Goal: Information Seeking & Learning: Learn about a topic

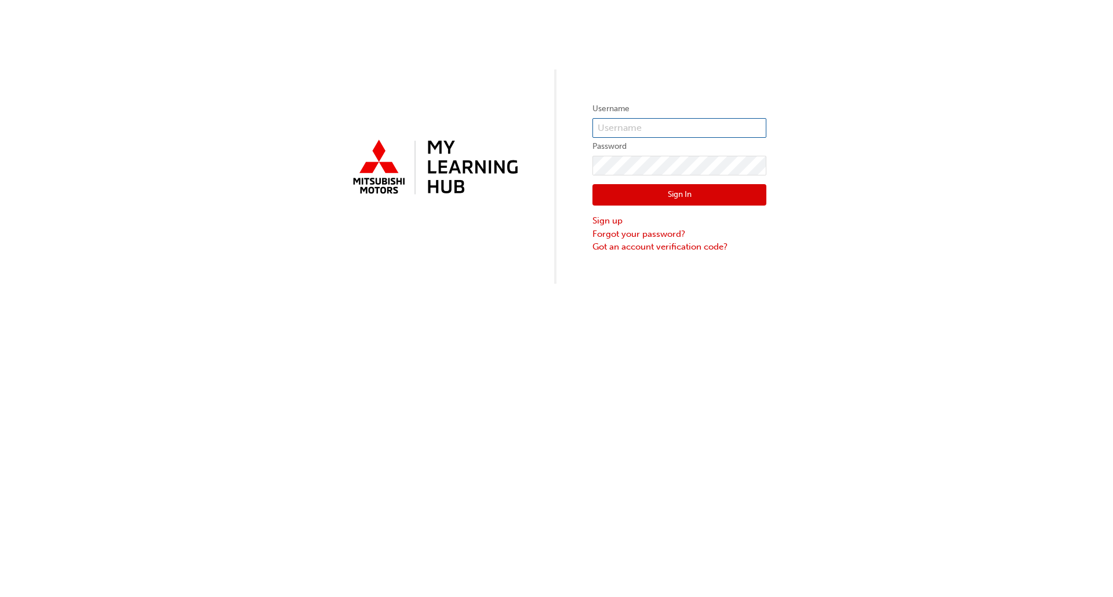
type input "[PERSON_NAME][EMAIL_ADDRESS][DOMAIN_NAME]"
click at [684, 187] on button "Sign In" at bounding box center [679, 195] width 174 height 22
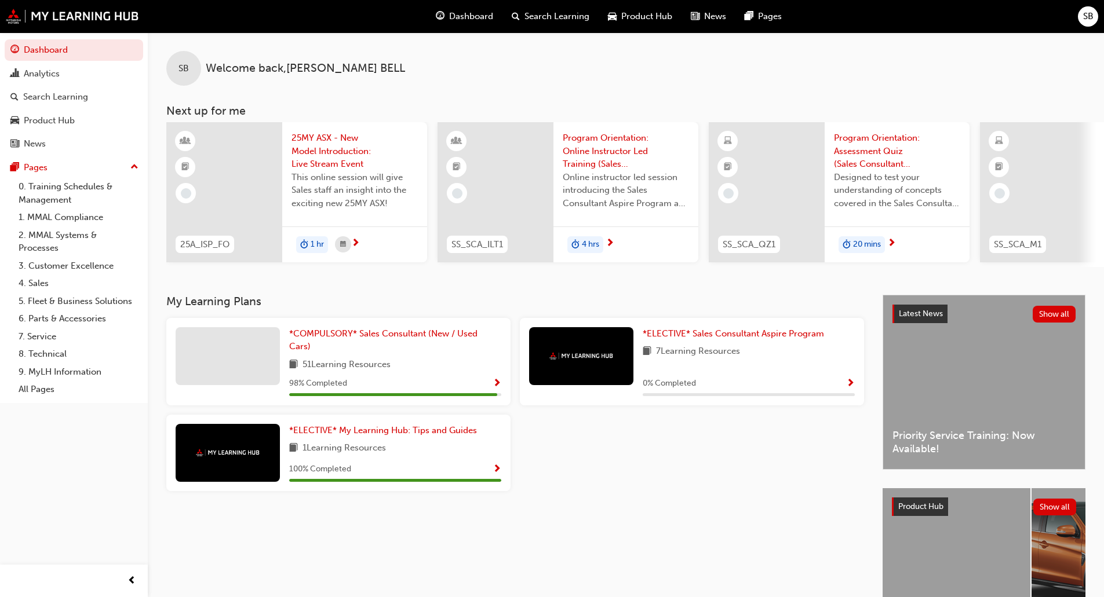
click at [337, 147] on span "25MY ASX - New Model Introduction: Live Stream Event" at bounding box center [354, 151] width 126 height 39
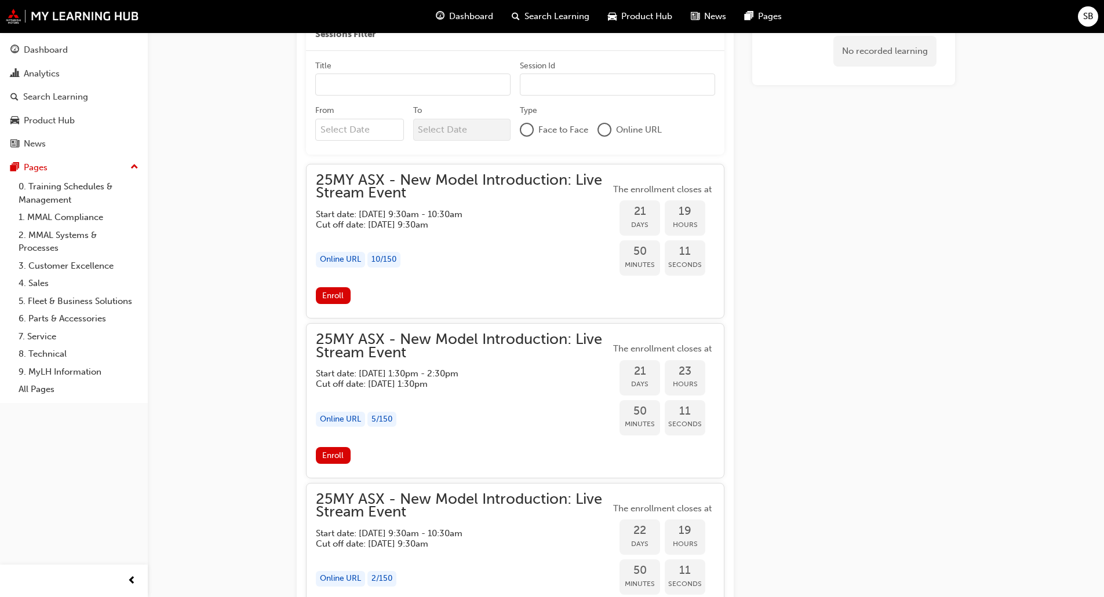
scroll to position [1026, 0]
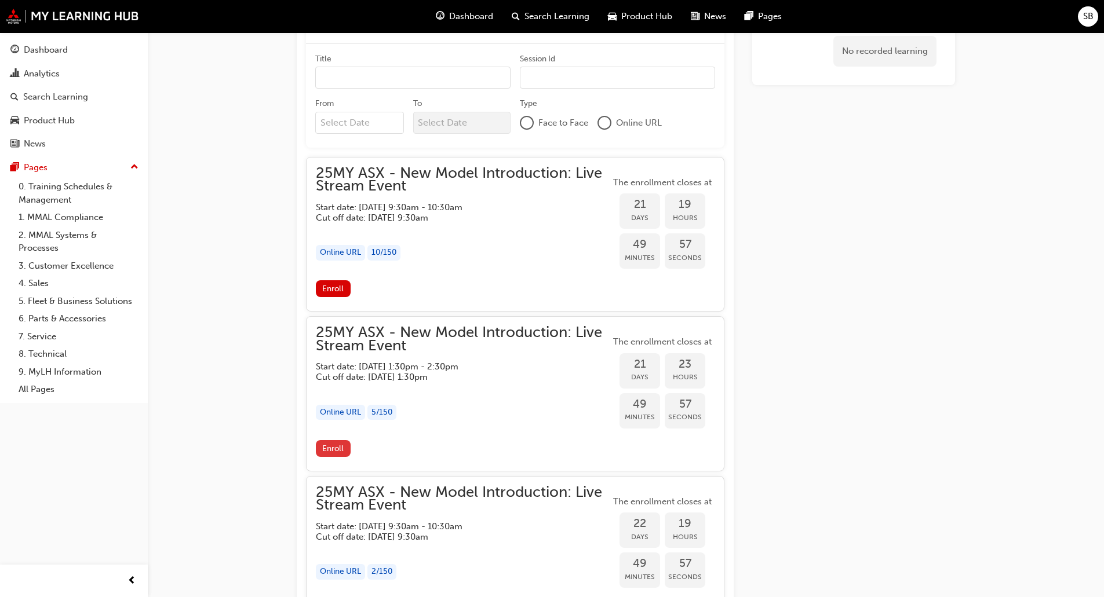
click at [330, 449] on span "Enroll" at bounding box center [332, 449] width 21 height 10
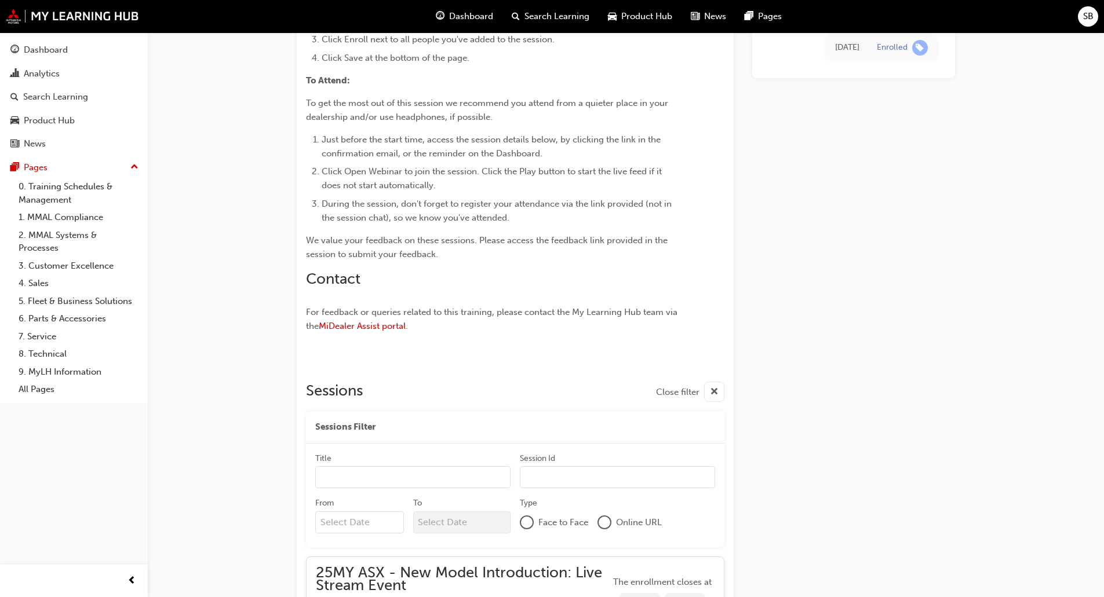
scroll to position [620, 0]
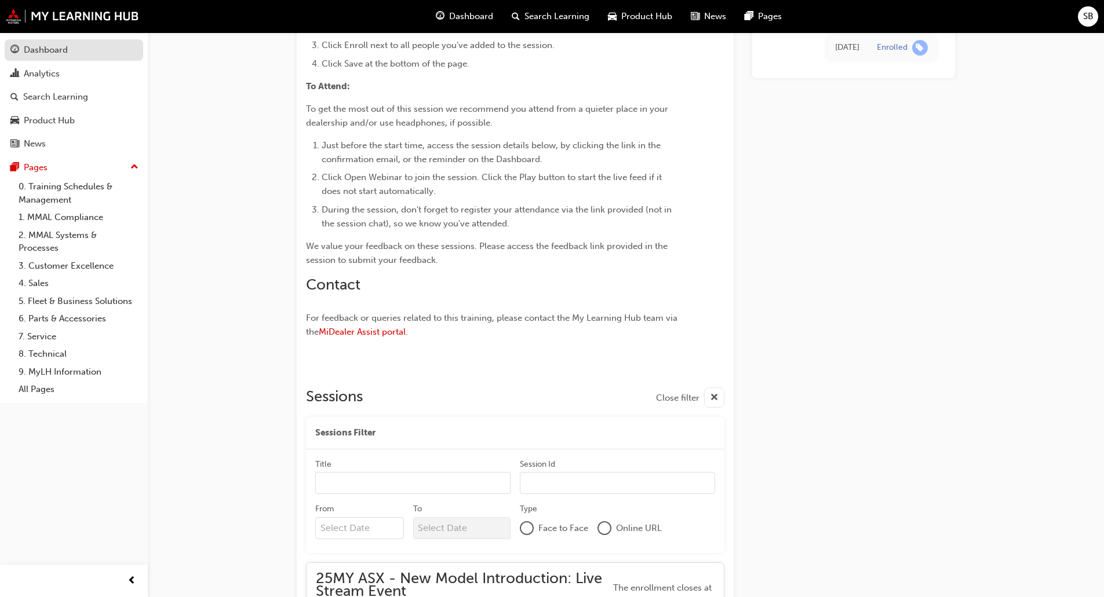
click at [49, 49] on div "Dashboard" at bounding box center [46, 49] width 44 height 13
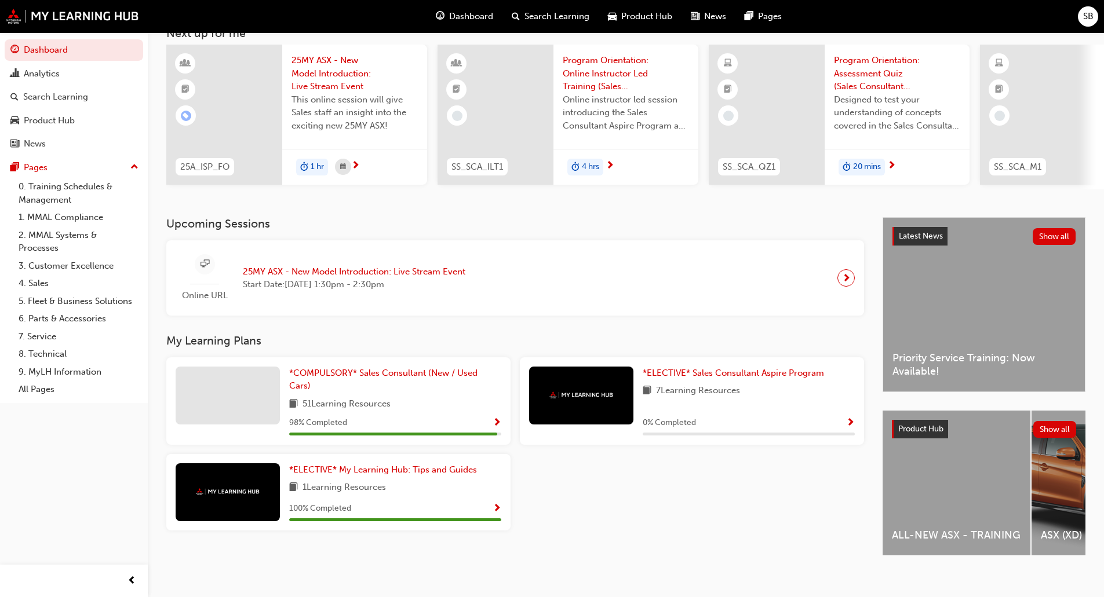
scroll to position [95, 0]
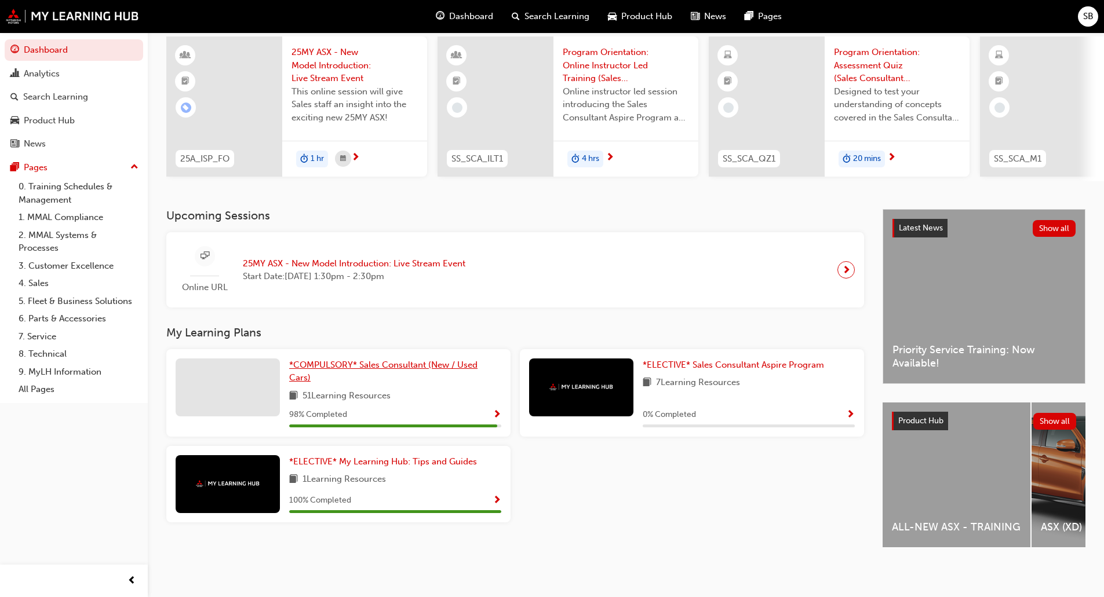
click at [373, 363] on span "*COMPULSORY* Sales Consultant (New / Used Cars)" at bounding box center [383, 372] width 188 height 24
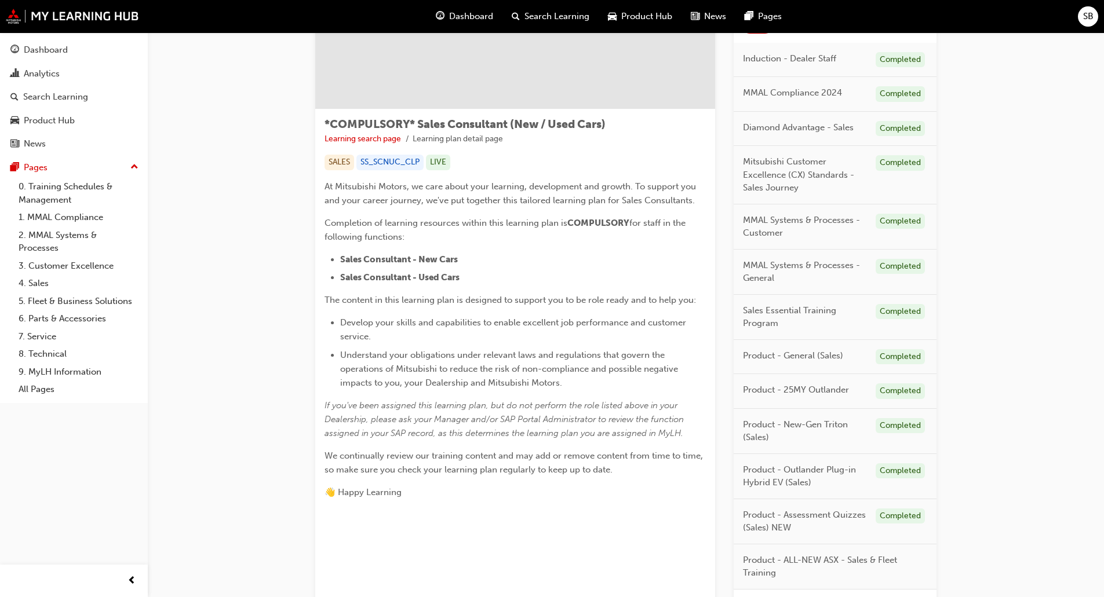
scroll to position [260, 0]
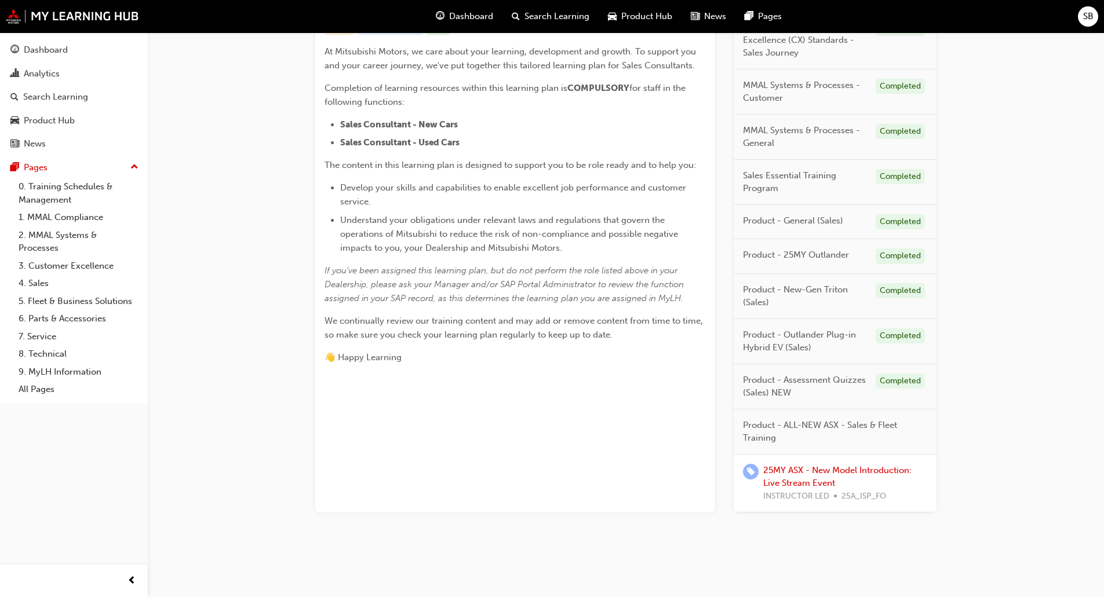
click at [774, 428] on span "Product - ALL-NEW ASX - Sales & Fleet Training" at bounding box center [830, 432] width 175 height 26
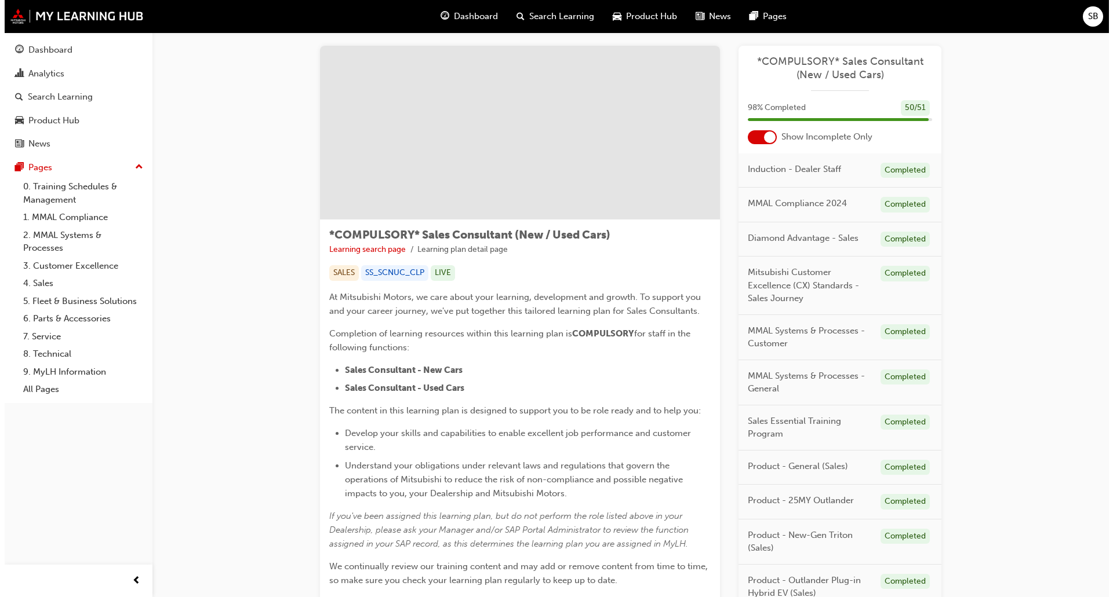
scroll to position [0, 0]
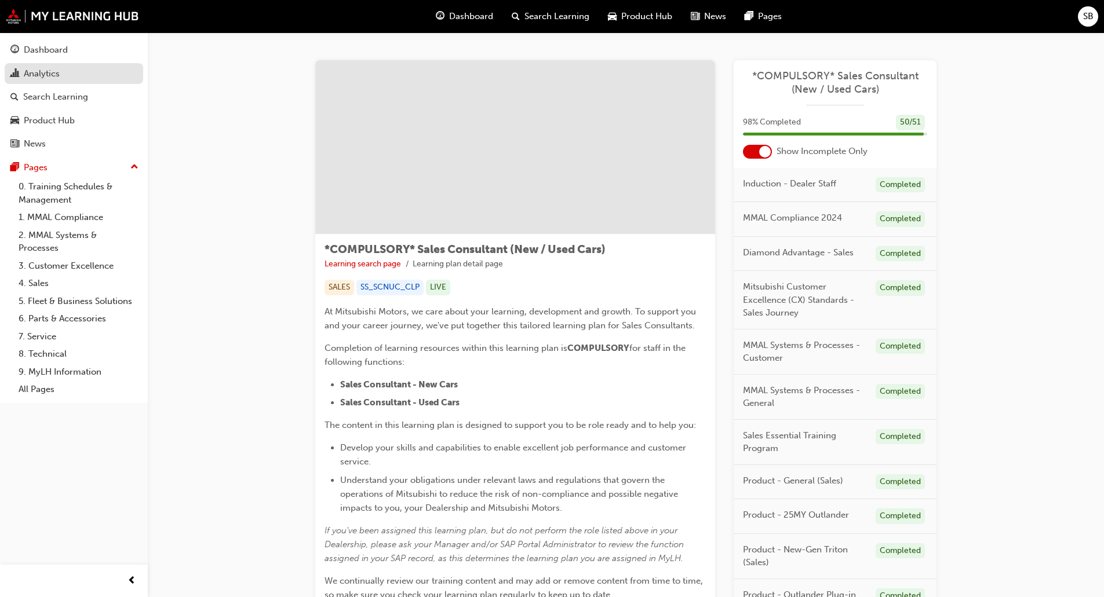
click at [27, 76] on div "Analytics" at bounding box center [42, 73] width 36 height 13
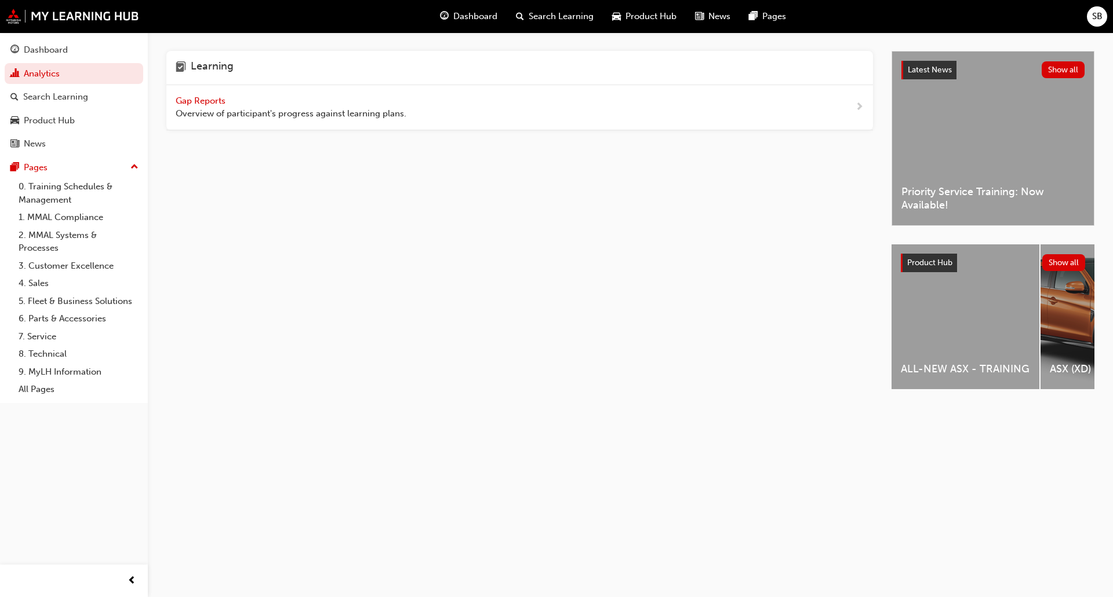
click at [201, 99] on span "Gap Reports" at bounding box center [202, 101] width 52 height 10
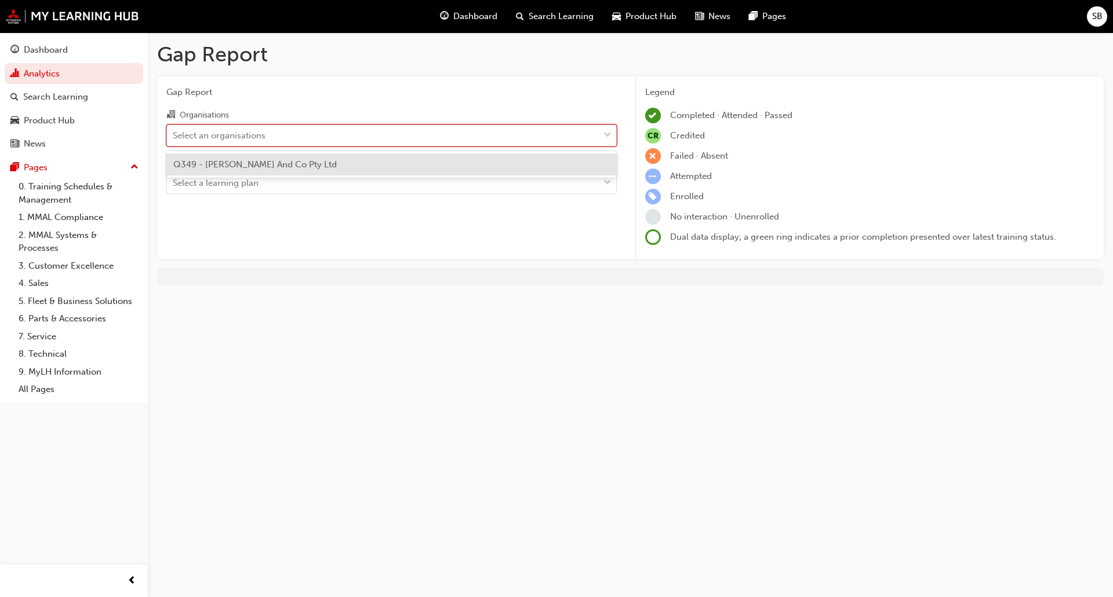
click at [235, 136] on div "Select an organisations" at bounding box center [219, 135] width 93 height 13
click at [174, 136] on input "Organisations option Q349 - Lindenberg And Co Pty Ltd focused, 1 of 1. 1 result…" at bounding box center [173, 135] width 1 height 10
click at [239, 163] on span "Q349 - Lindenberg And Co Pty Ltd" at bounding box center [254, 164] width 163 height 10
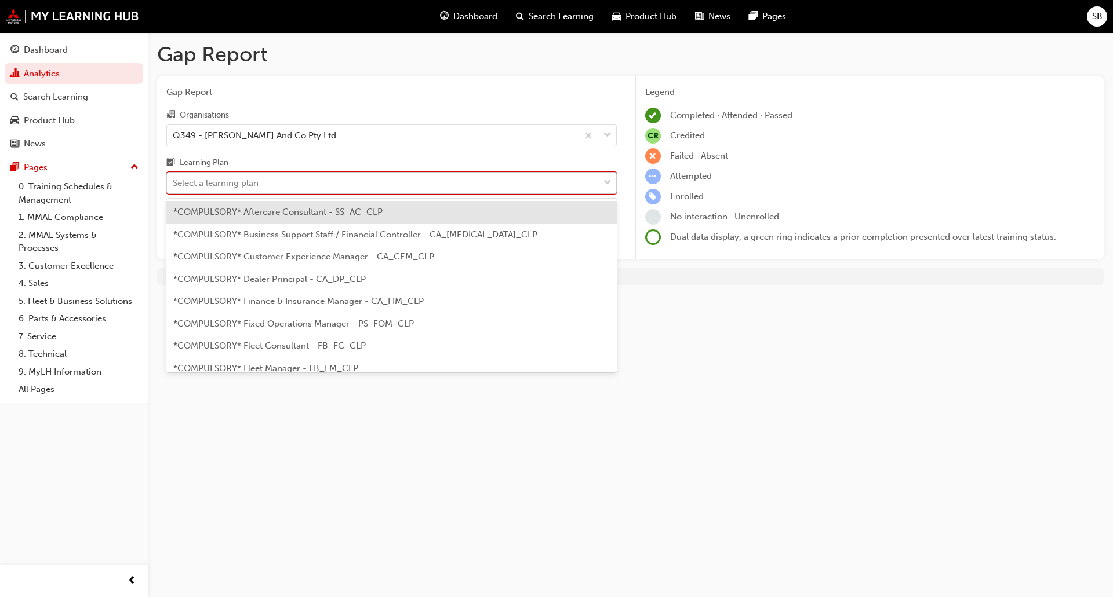
click at [240, 179] on div "Select a learning plan" at bounding box center [216, 183] width 86 height 13
click at [174, 179] on input "Learning Plan option *COMPULSORY* Aftercare Consultant - SS_AC_CLP focused, 1 o…" at bounding box center [173, 183] width 1 height 10
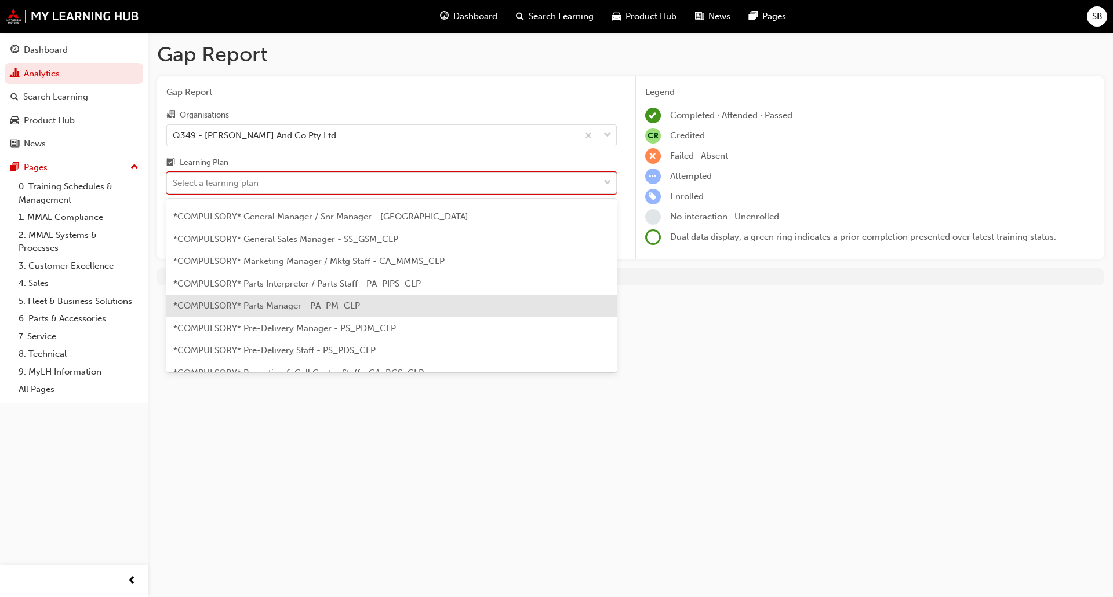
scroll to position [232, 0]
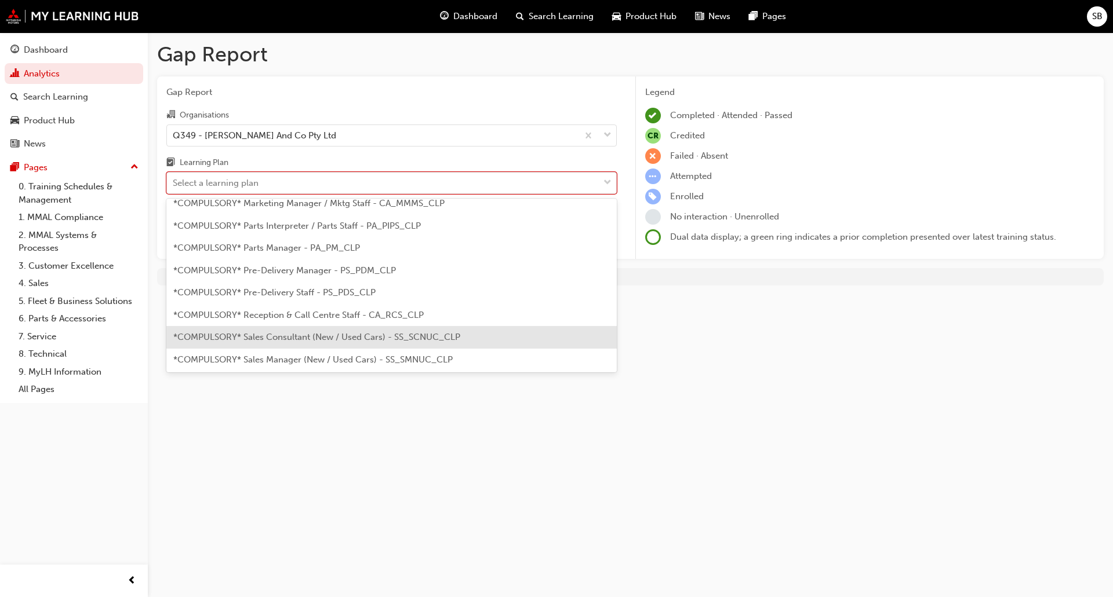
click at [352, 338] on span "*COMPULSORY* Sales Consultant (New / Used Cars) - SS_SCNUC_CLP" at bounding box center [316, 337] width 287 height 10
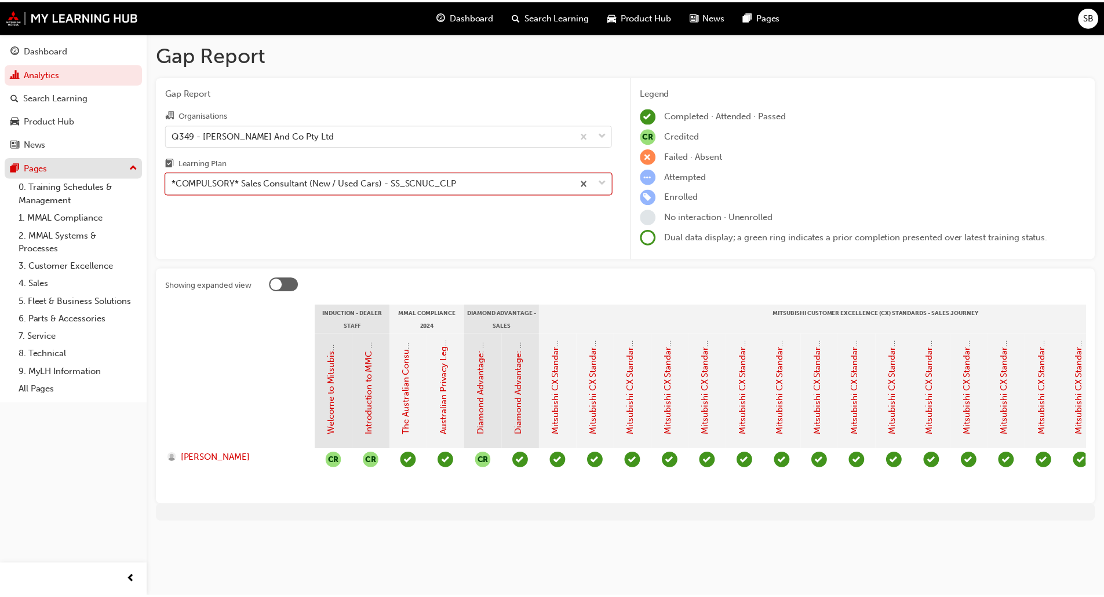
scroll to position [0, 1182]
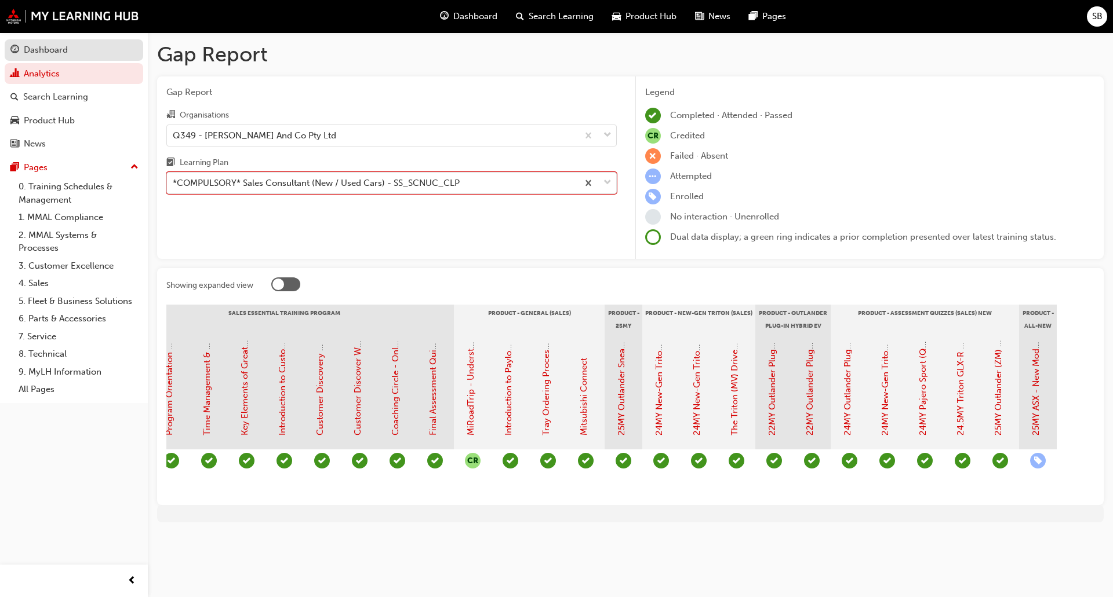
click at [36, 53] on div "Dashboard" at bounding box center [46, 49] width 44 height 13
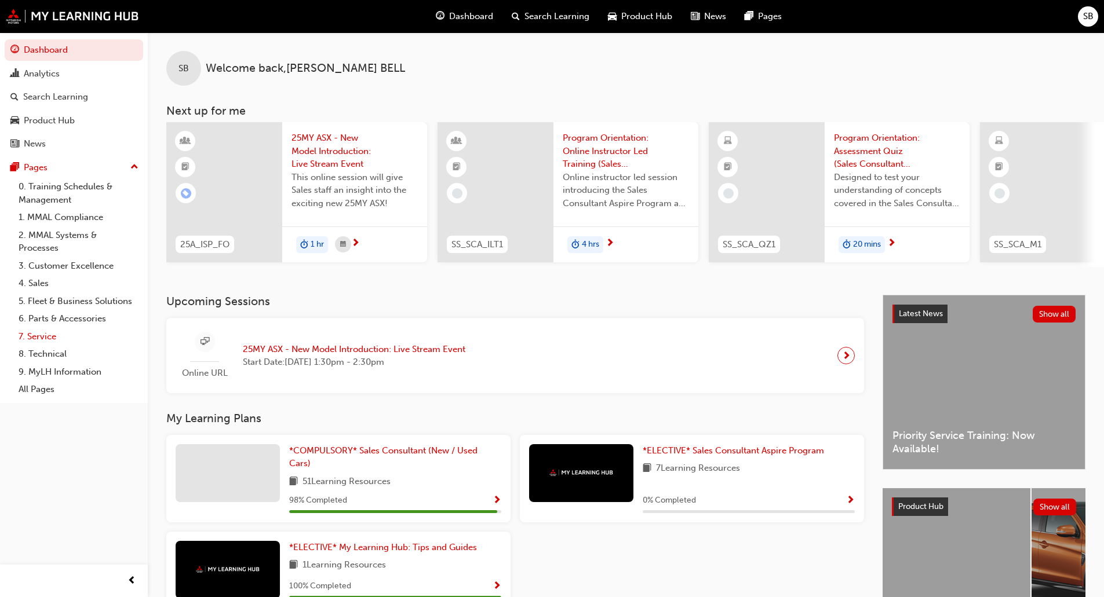
click at [48, 336] on link "7. Service" at bounding box center [78, 337] width 129 height 18
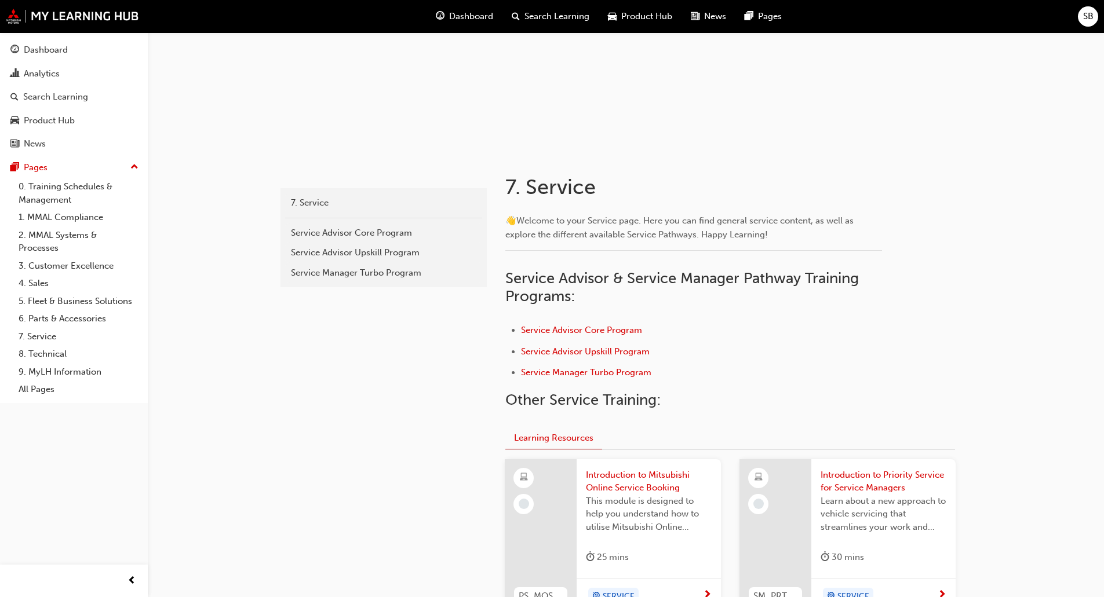
scroll to position [91, 0]
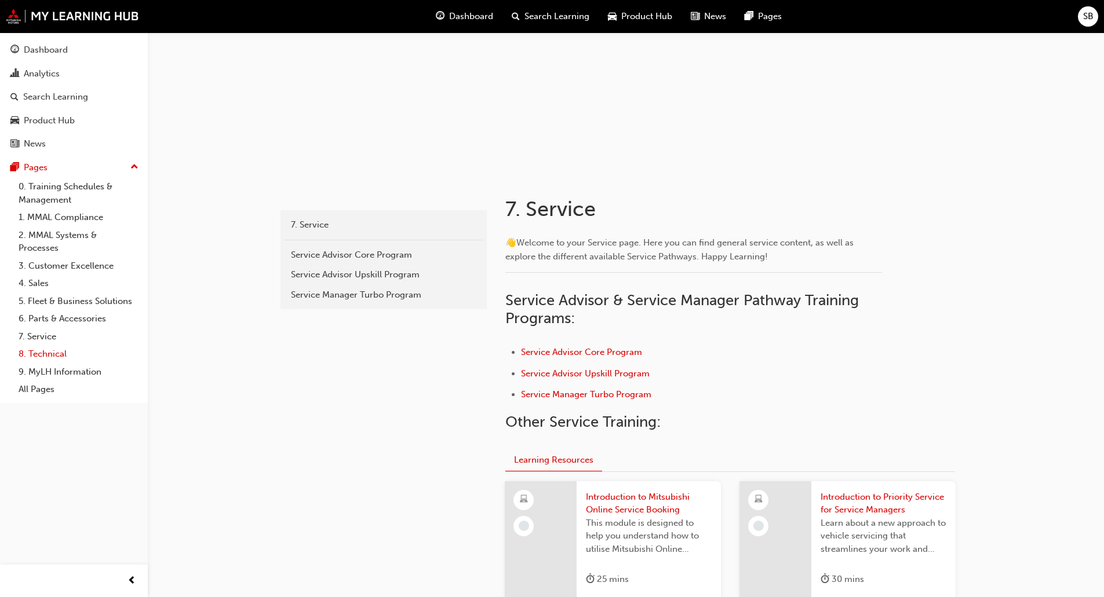
click at [49, 351] on link "8. Technical" at bounding box center [78, 354] width 129 height 18
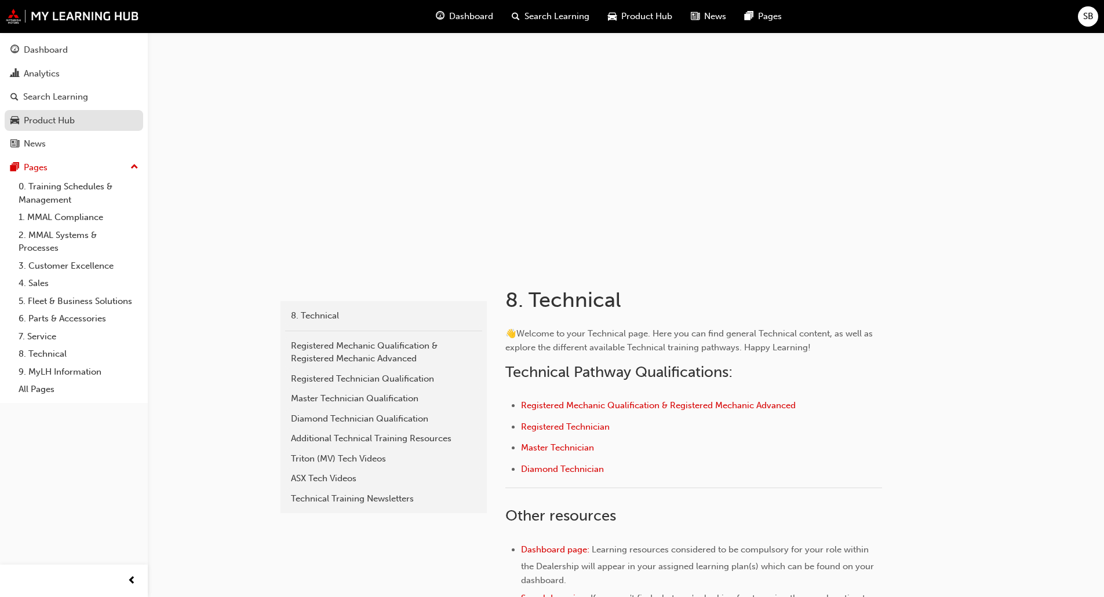
click at [64, 123] on div "Product Hub" at bounding box center [49, 120] width 51 height 13
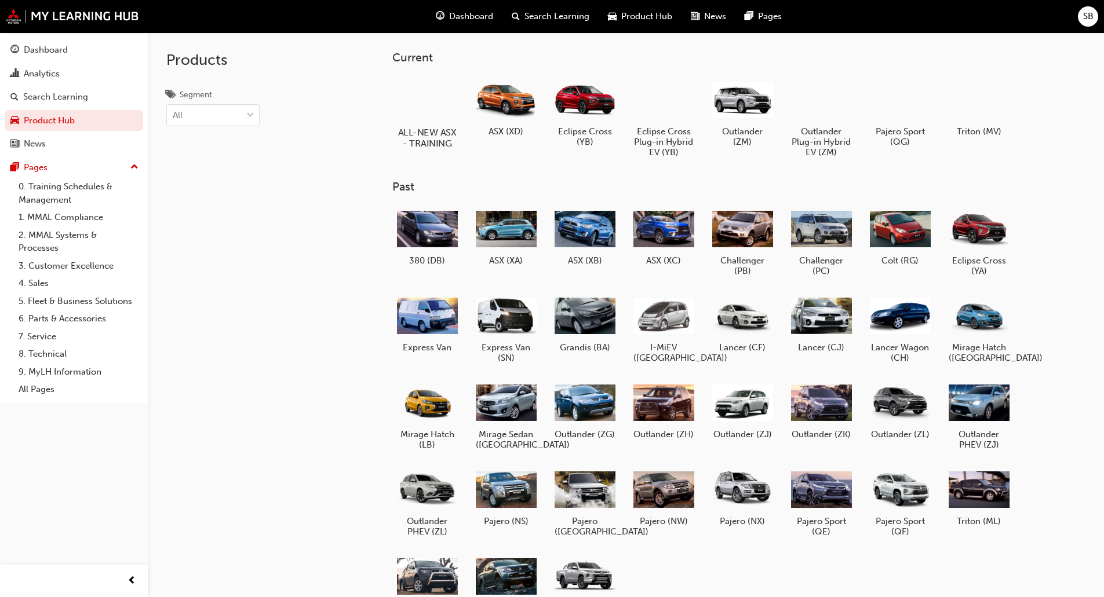
click at [418, 99] on div at bounding box center [427, 99] width 64 height 46
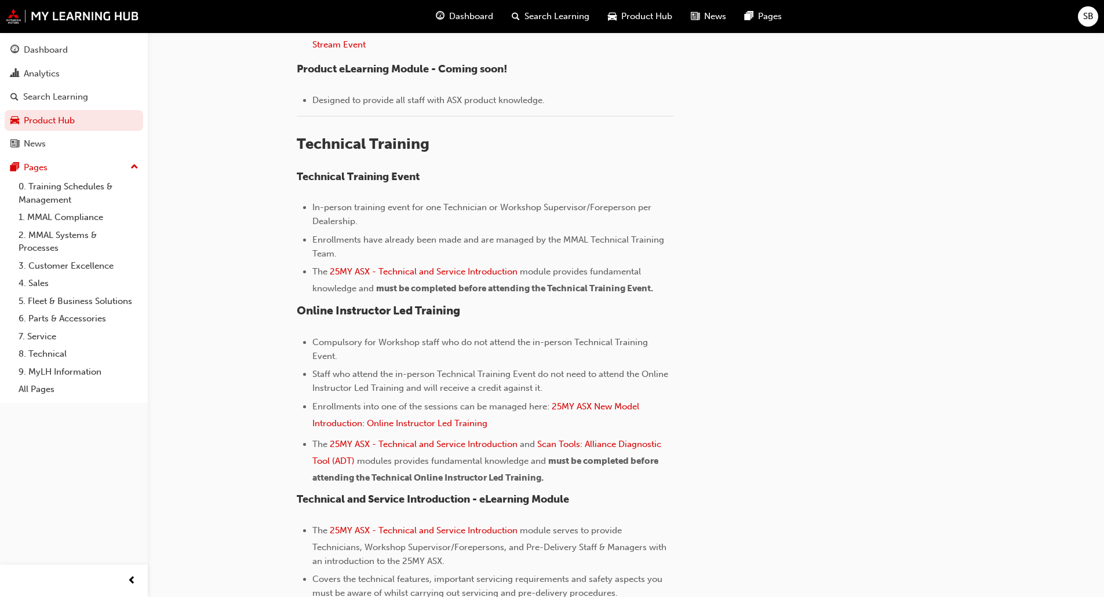
scroll to position [637, 0]
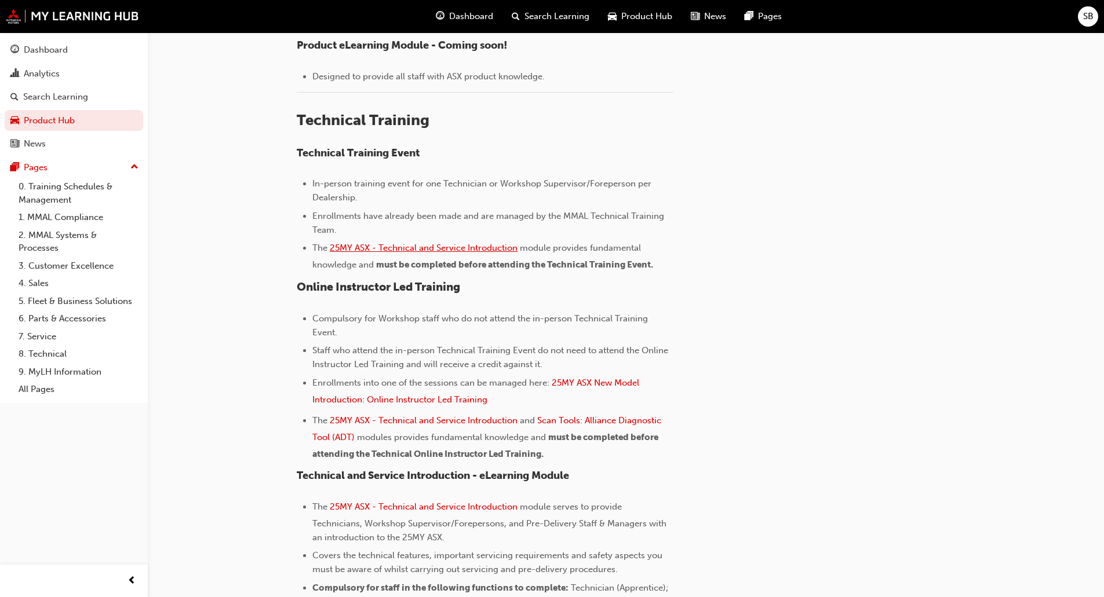
click at [446, 243] on span "25MY ASX - Technical and Service Introduction" at bounding box center [424, 248] width 188 height 10
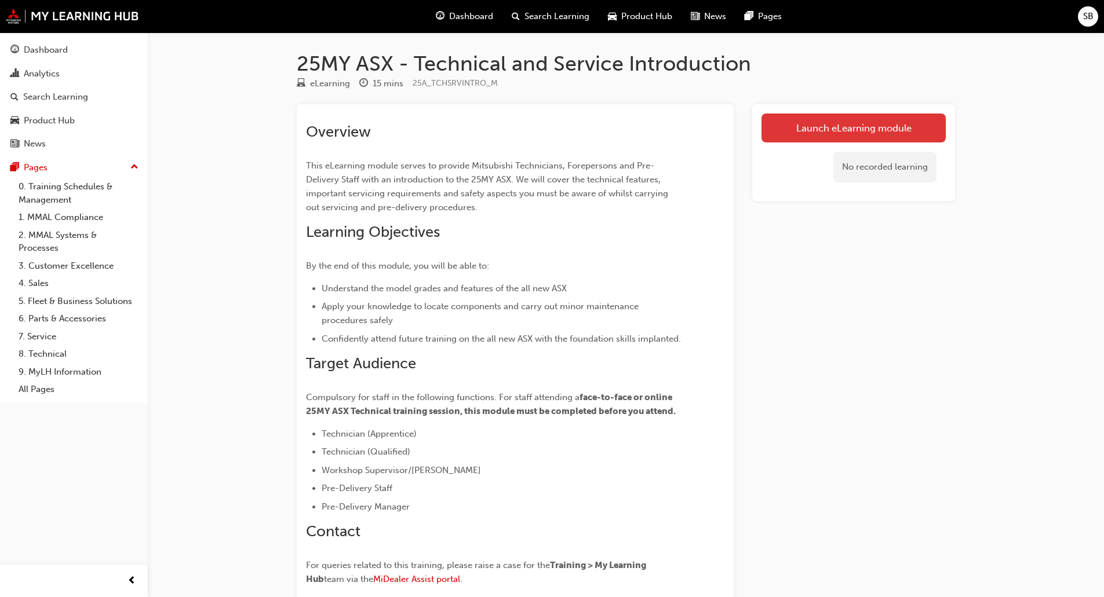
click at [830, 123] on link "Launch eLearning module" at bounding box center [853, 128] width 184 height 29
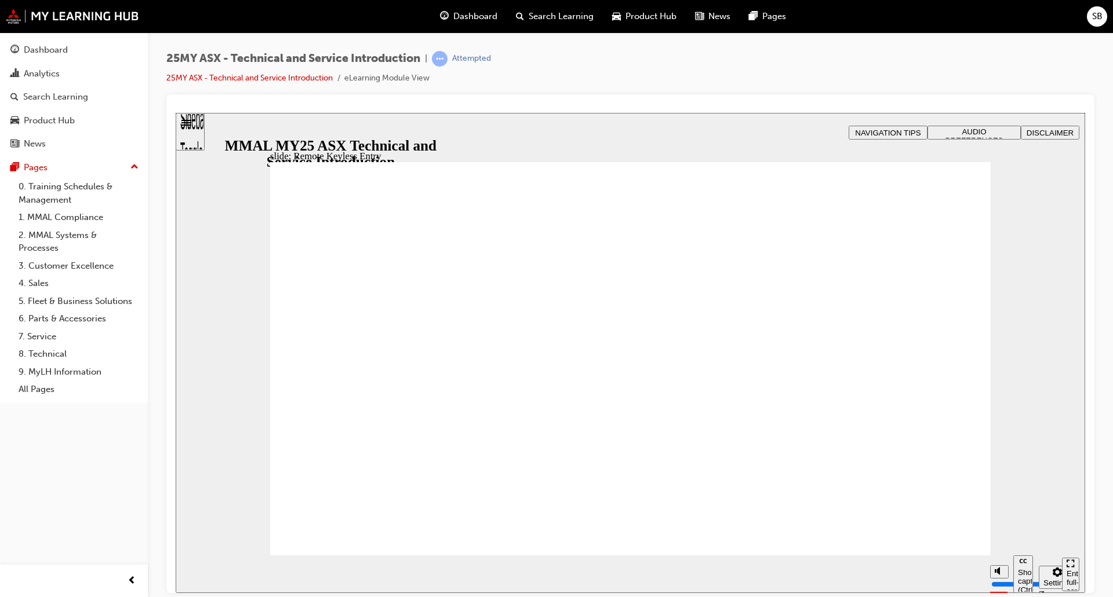
type input "21"
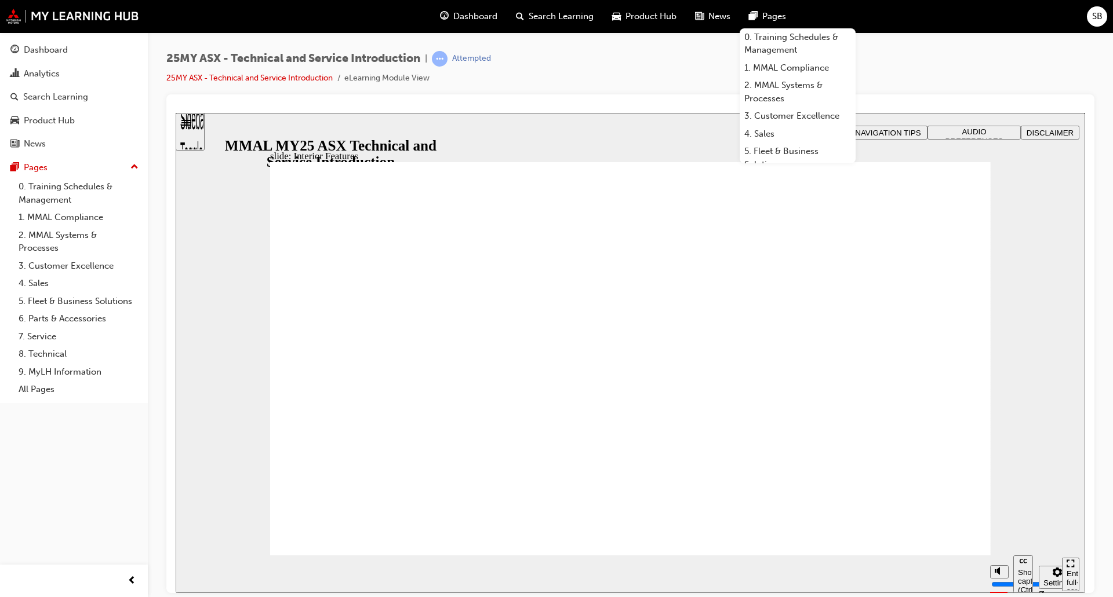
type input "17"
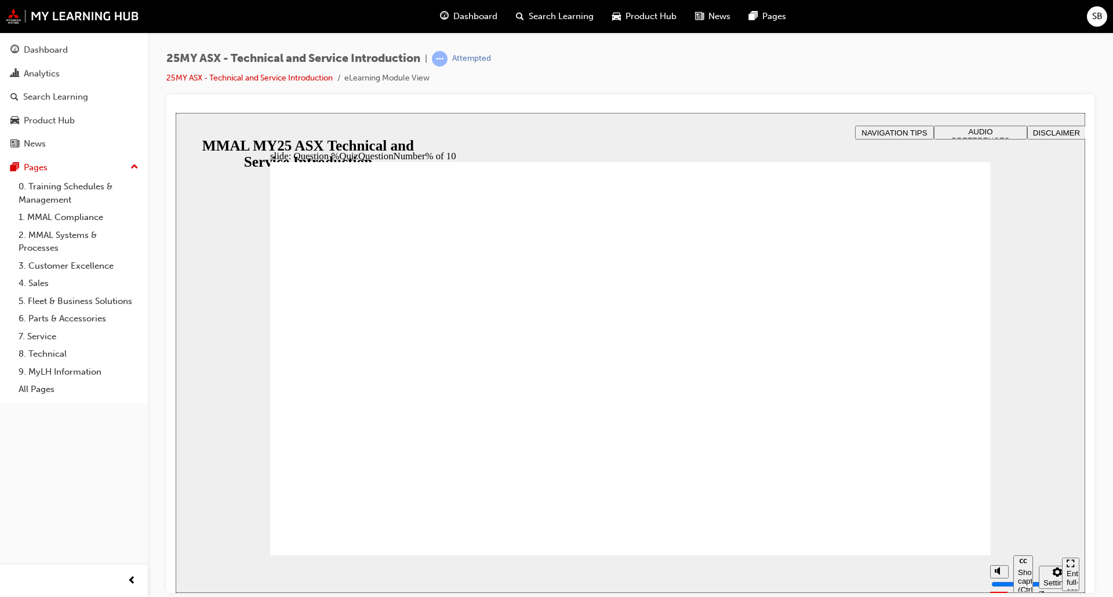
radio input "true"
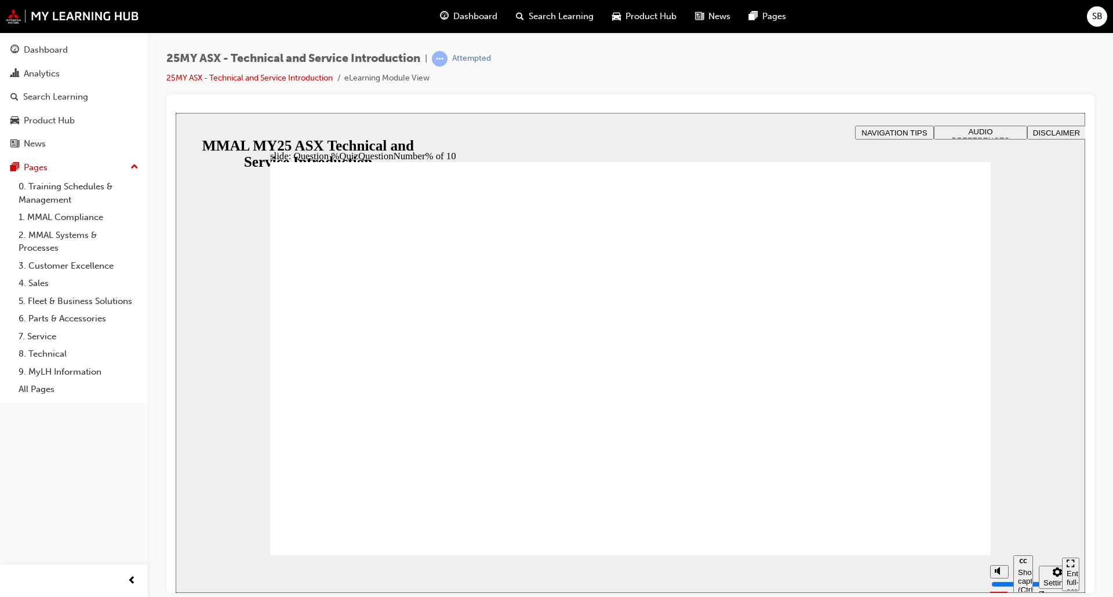
radio input "true"
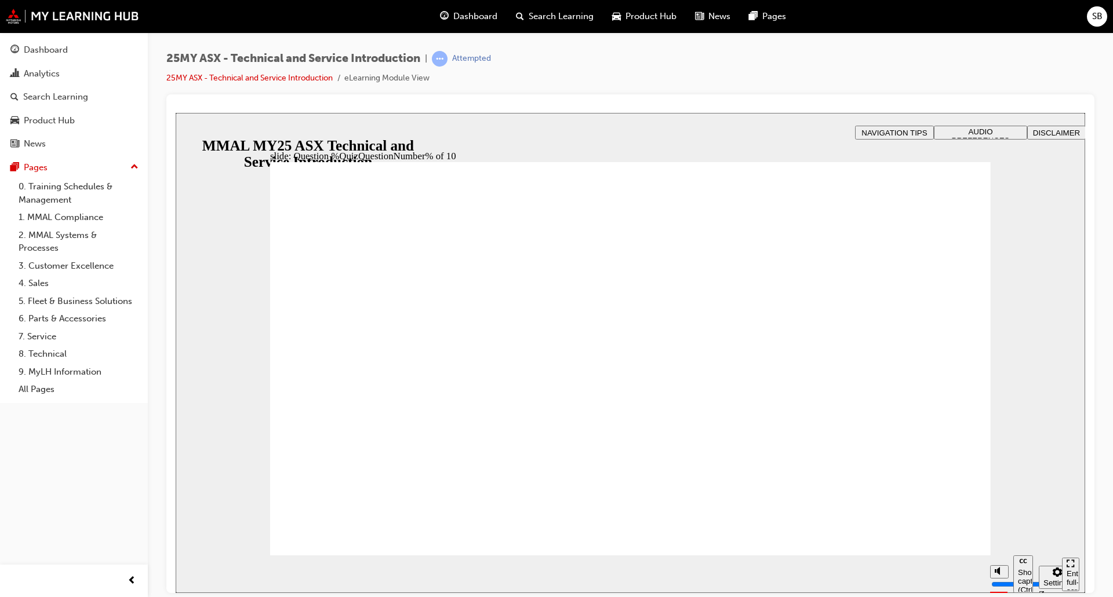
radio input "true"
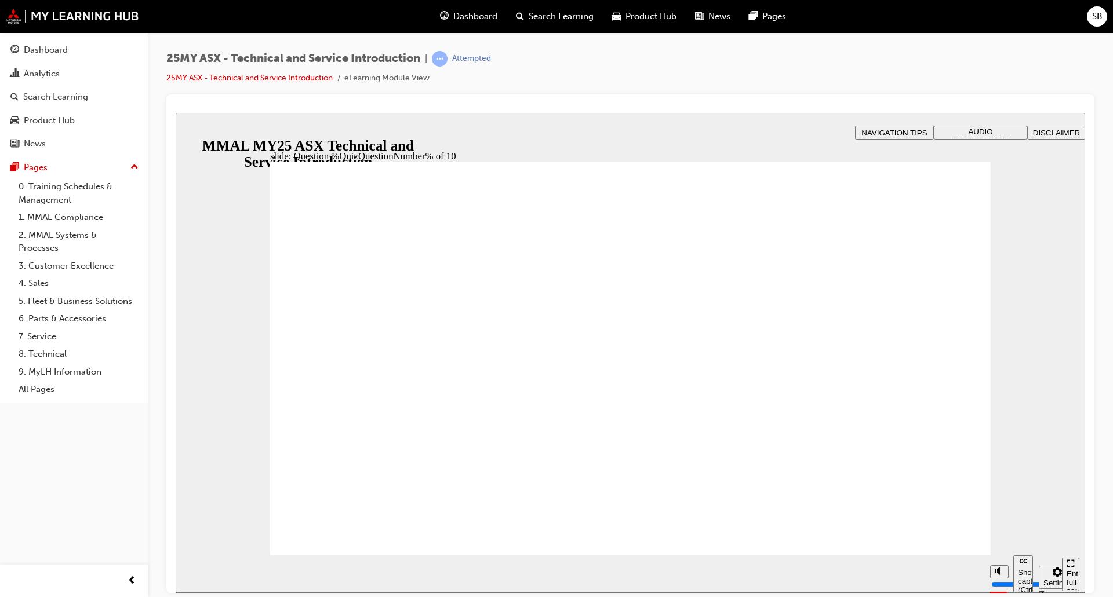
radio input "true"
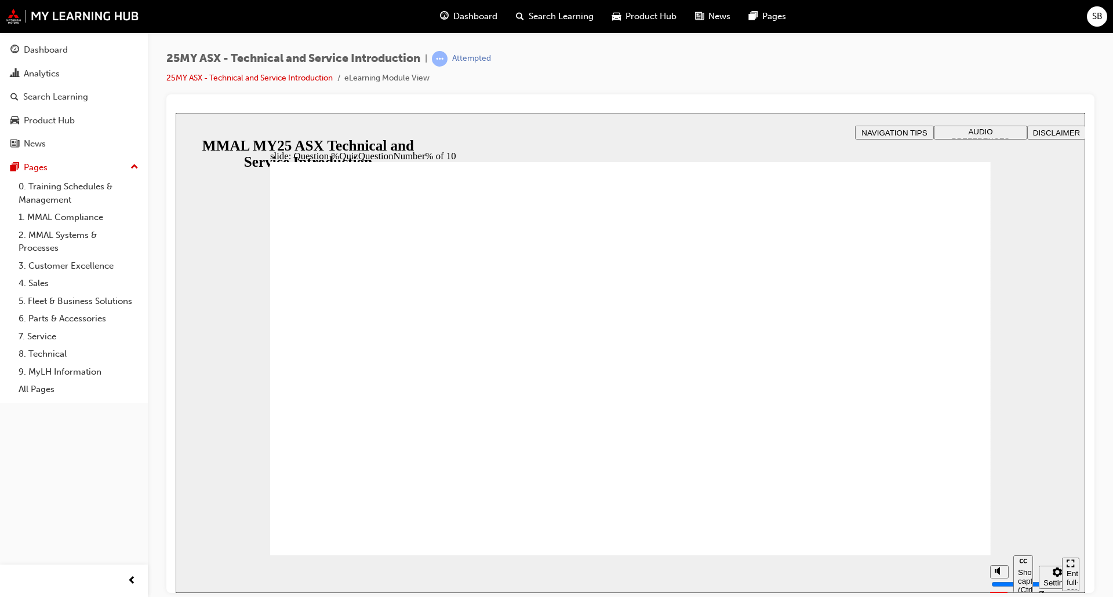
radio input "true"
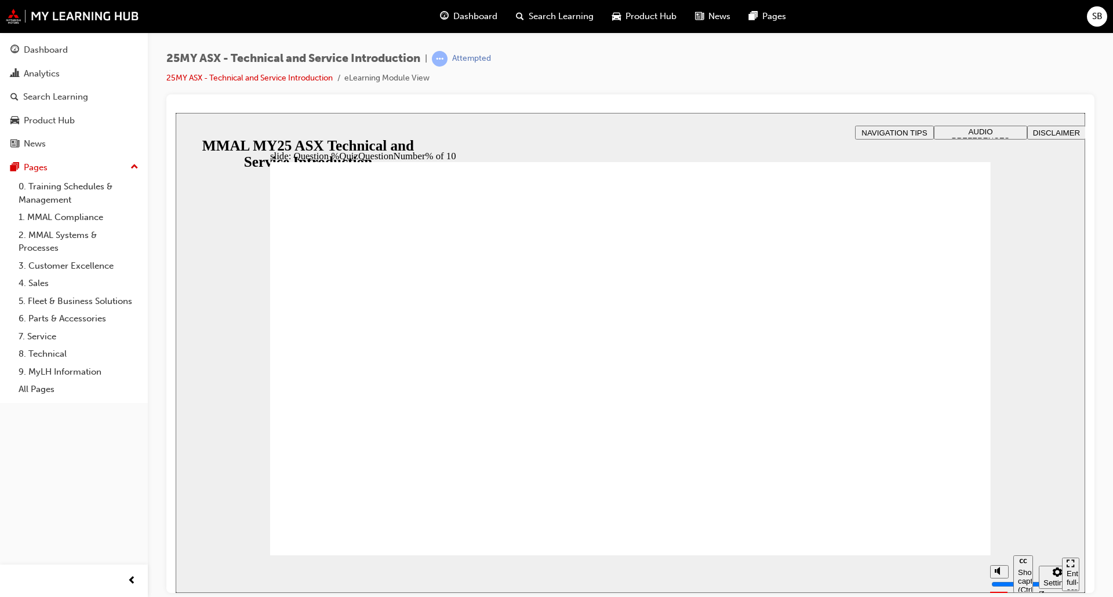
radio input "true"
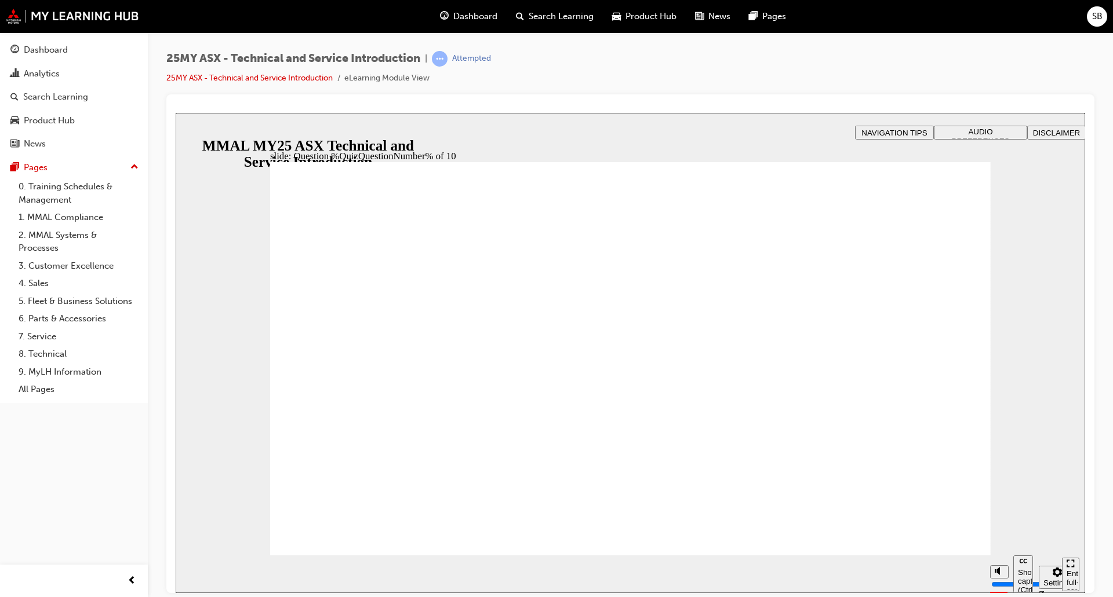
radio input "true"
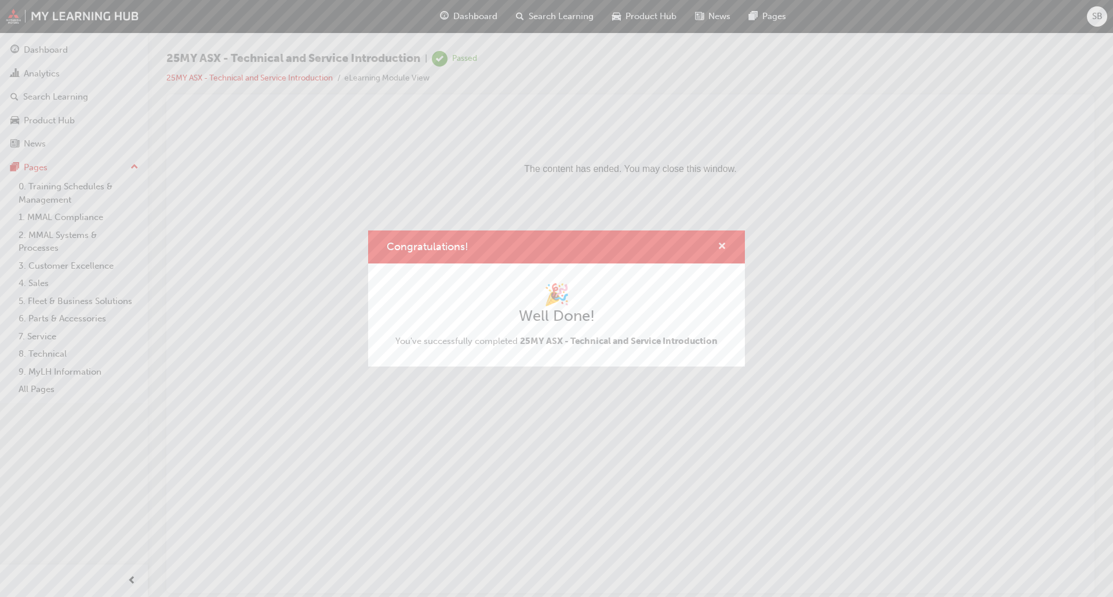
click at [719, 246] on span "cross-icon" at bounding box center [721, 247] width 9 height 10
